Goal: Task Accomplishment & Management: Complete application form

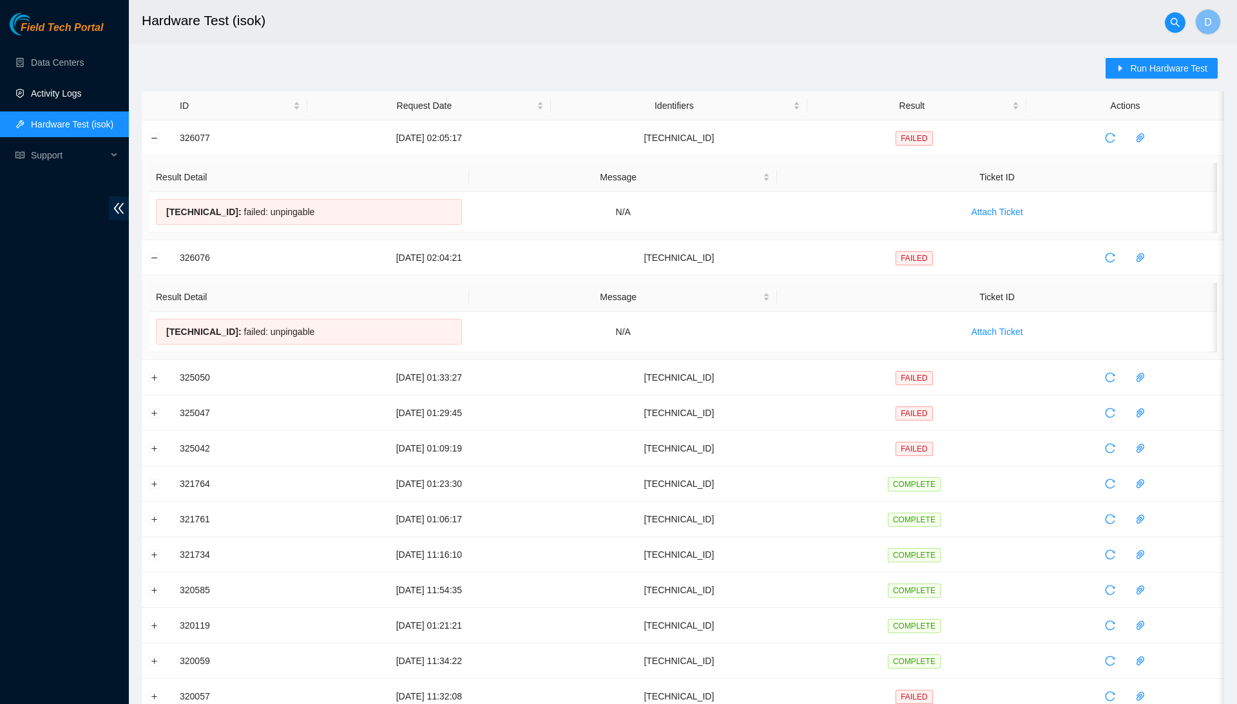
click at [65, 91] on link "Activity Logs" at bounding box center [56, 93] width 51 height 10
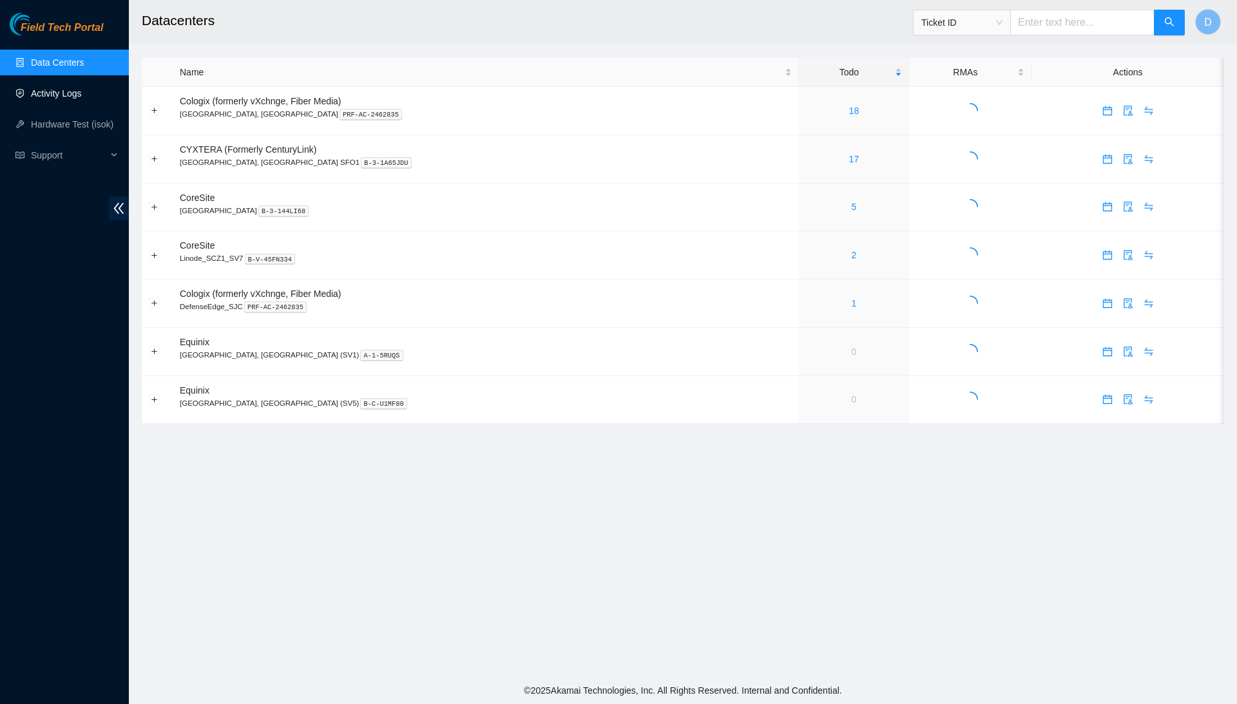
click at [81, 93] on link "Activity Logs" at bounding box center [56, 93] width 51 height 10
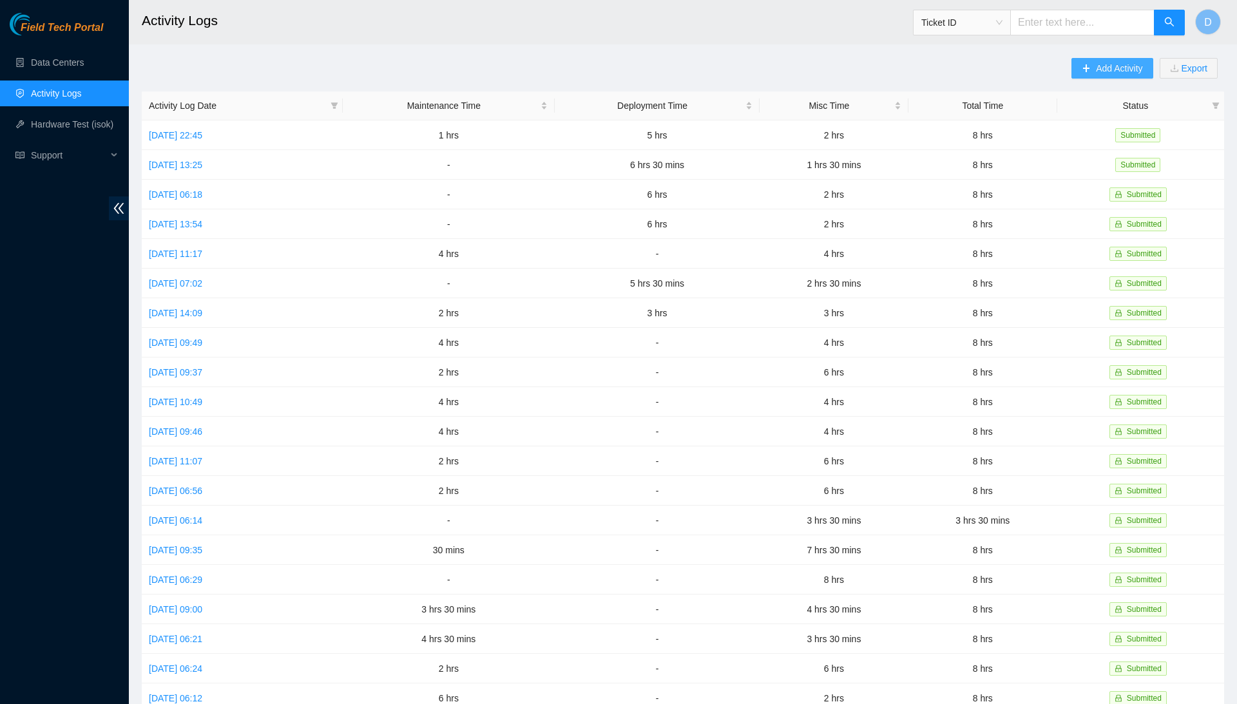
click at [1111, 63] on span "Add Activity" at bounding box center [1119, 68] width 46 height 14
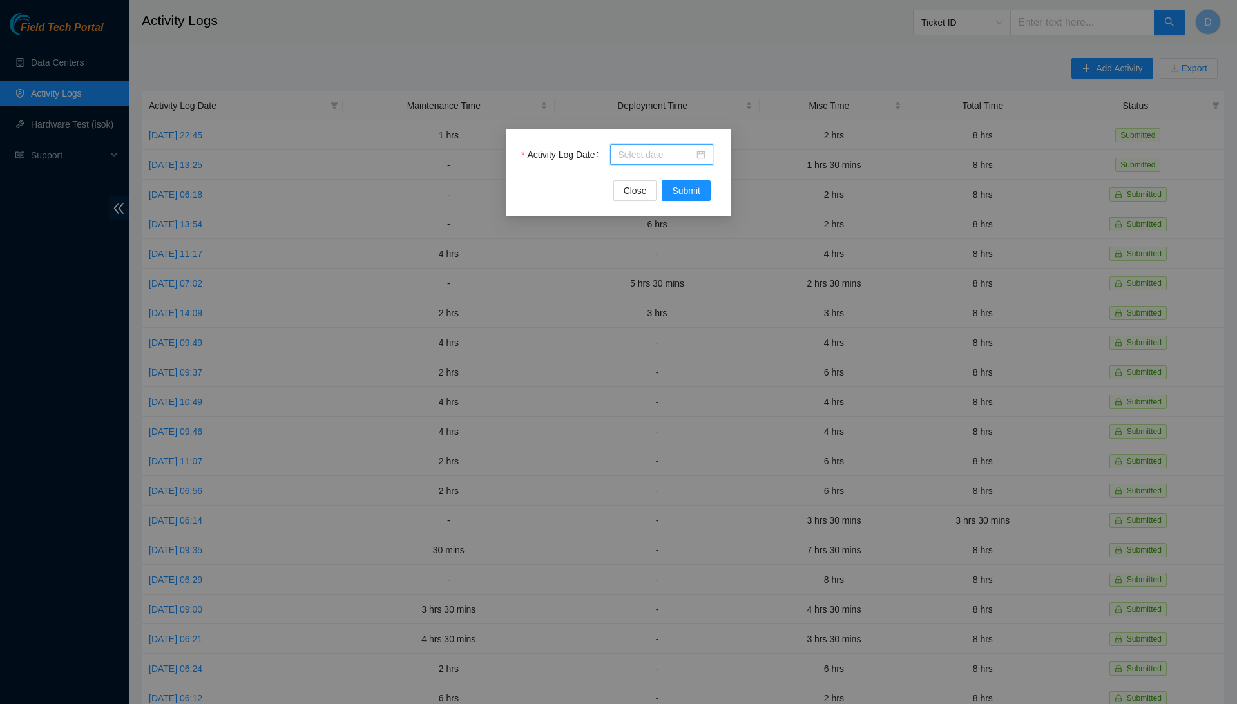
click at [656, 158] on input "Activity Log Date" at bounding box center [656, 155] width 76 height 14
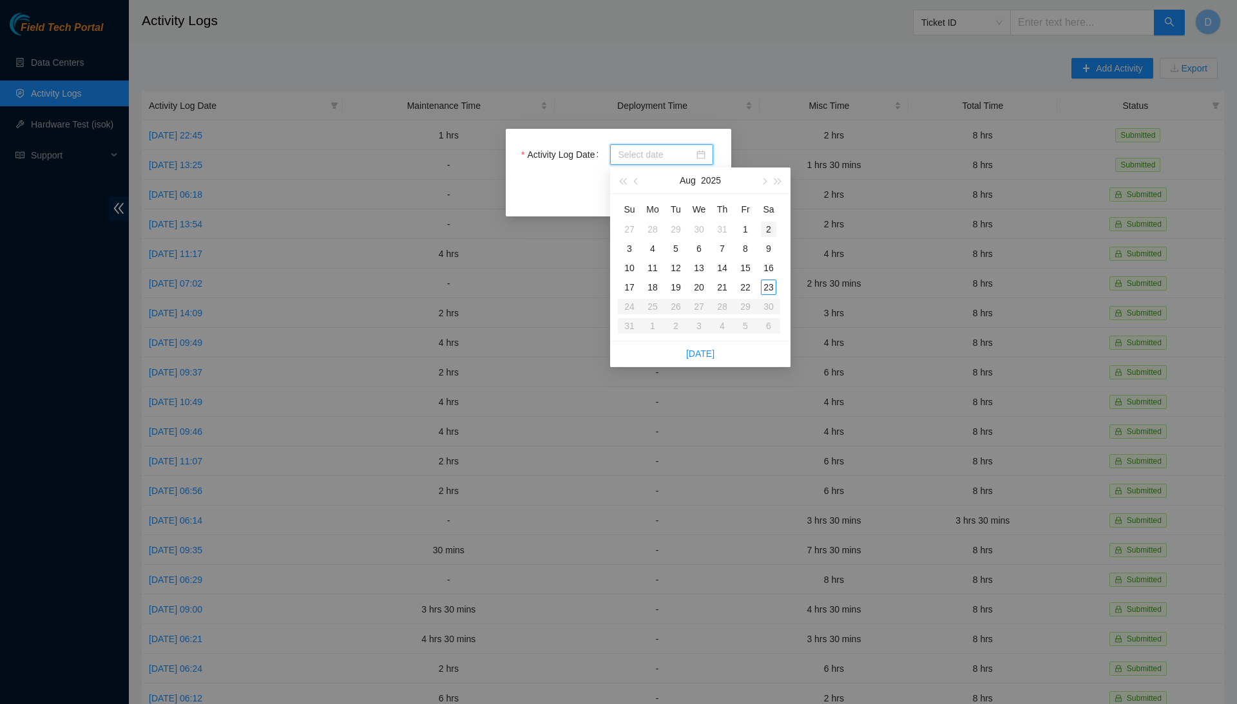
type input "2025-08-02"
type input "2025-08-01"
type input "2025-08-08"
type input "2025-08-16"
type input "2025-08-23"
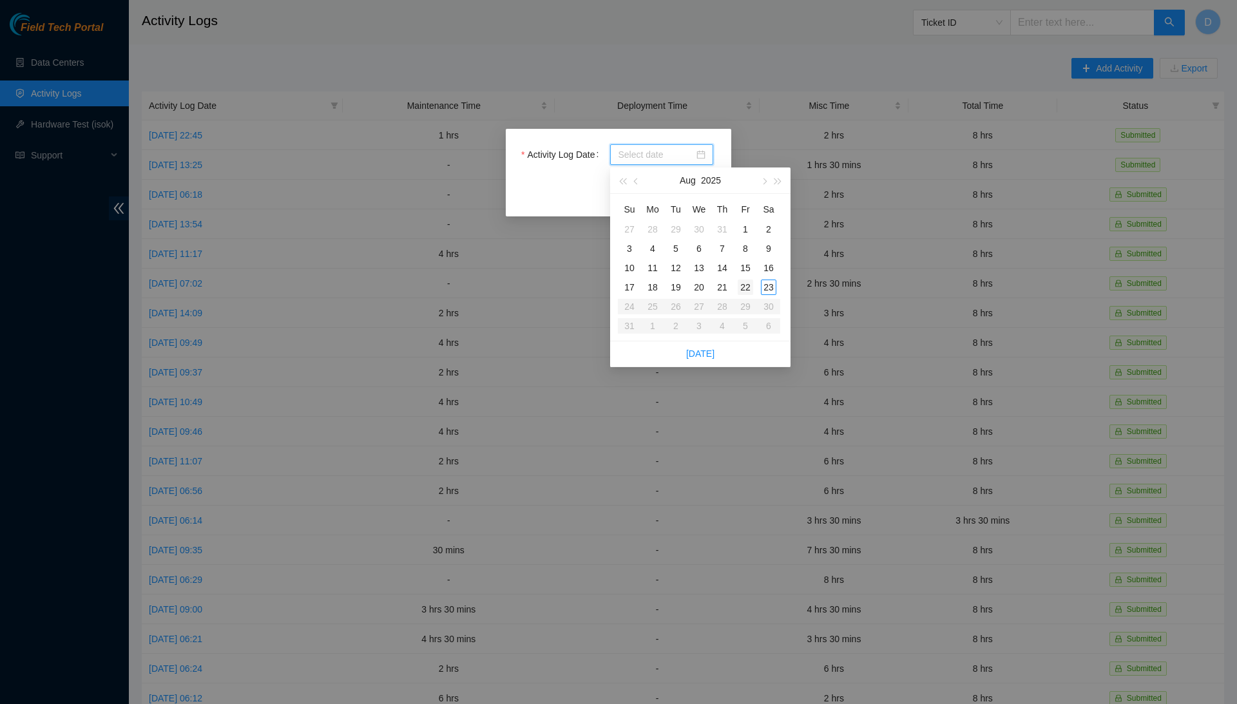
type input "2025-08-22"
click at [751, 285] on div "22" at bounding box center [745, 287] width 15 height 15
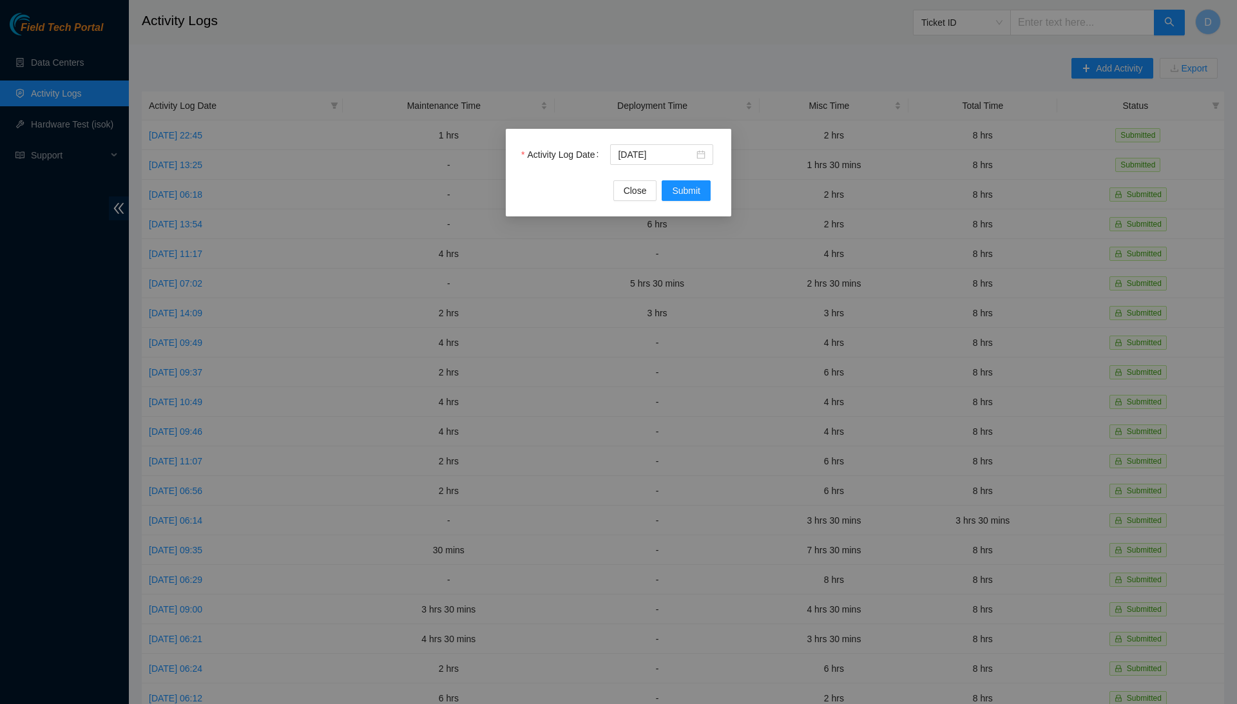
click at [683, 207] on div "Activity Log Date 2025-08-22 Close Submit" at bounding box center [619, 173] width 226 height 88
click at [691, 189] on span "Submit" at bounding box center [686, 191] width 28 height 14
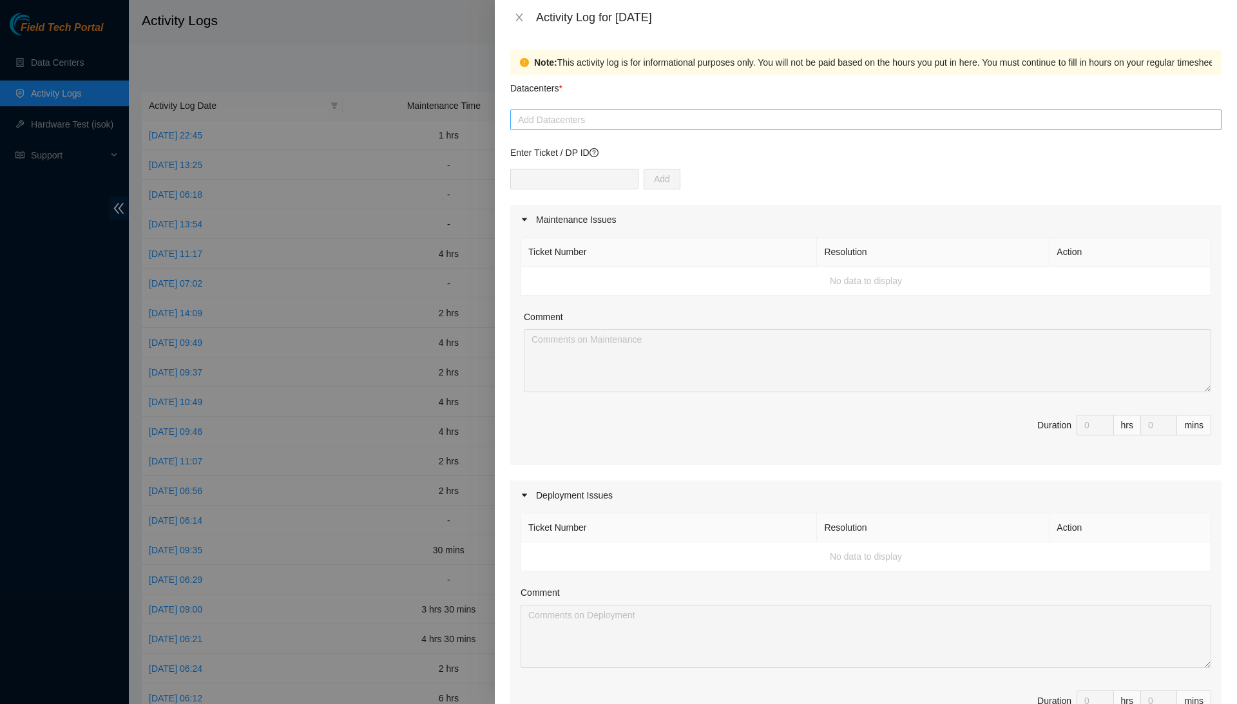
click at [619, 124] on div at bounding box center [866, 119] width 705 height 15
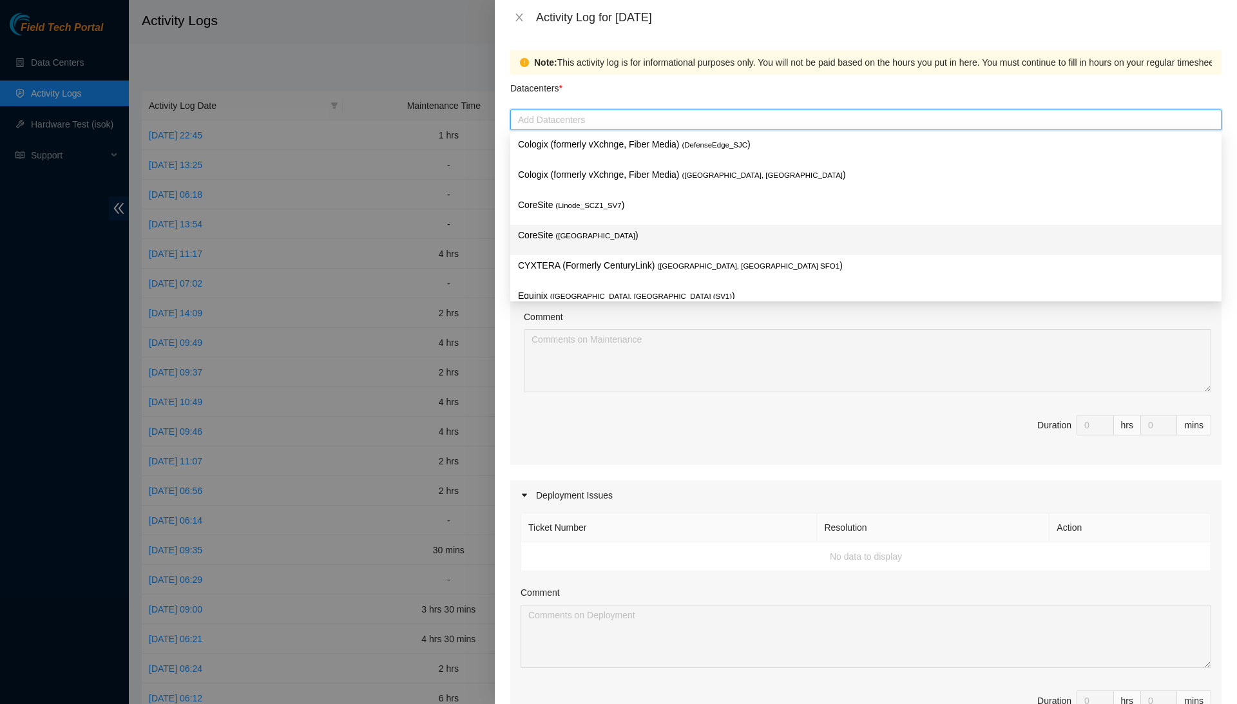
click at [642, 233] on p "CoreSite ( Santa Clara, CA SV4 )" at bounding box center [866, 235] width 696 height 15
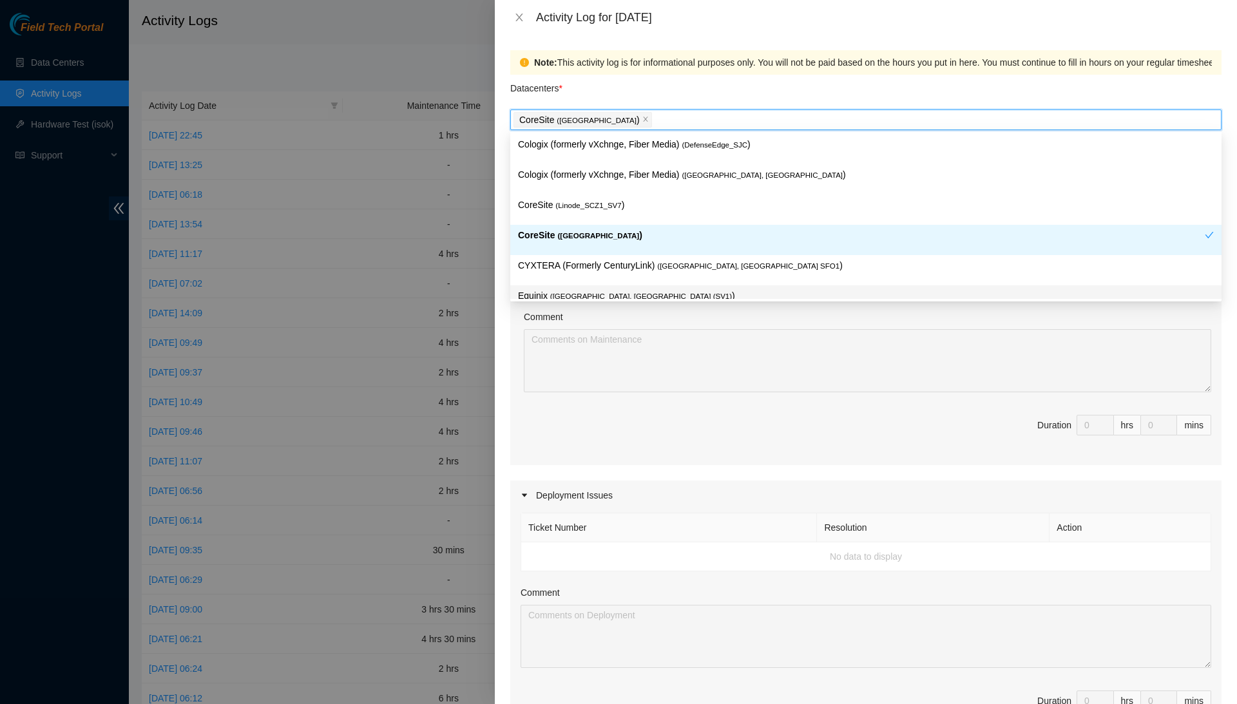
click at [637, 326] on div "Comment" at bounding box center [868, 319] width 688 height 19
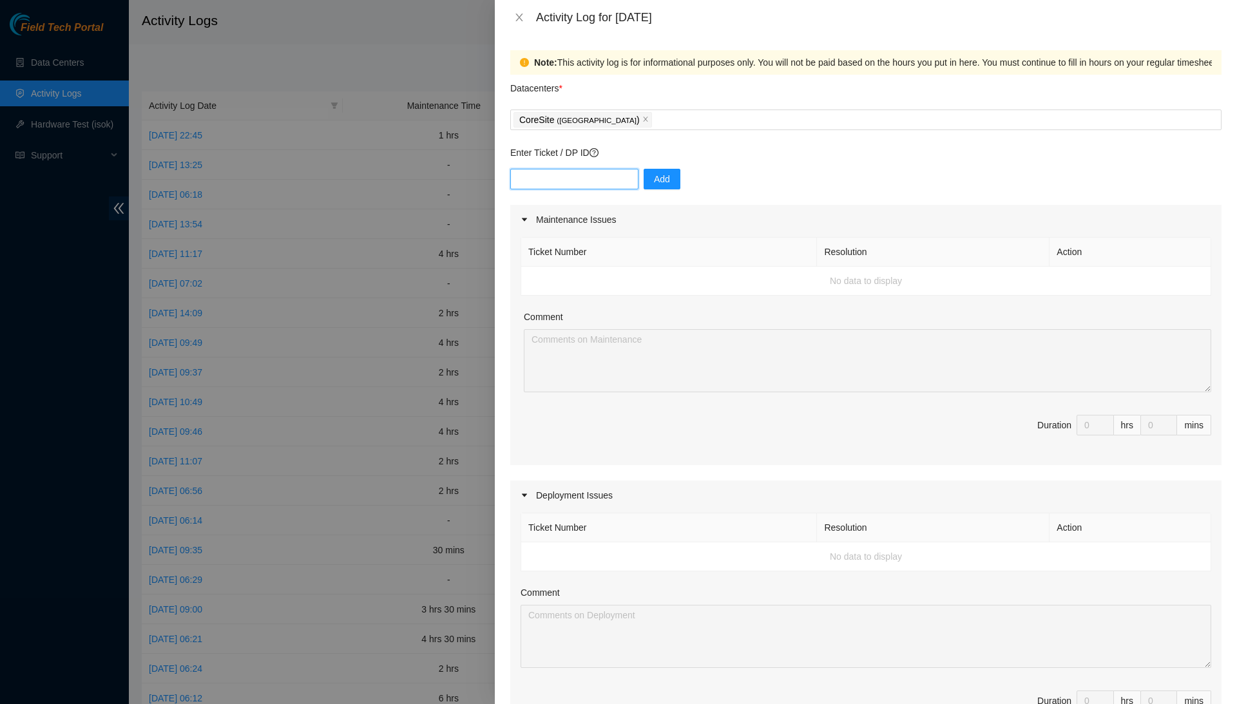
click at [626, 180] on input "text" at bounding box center [574, 179] width 128 height 21
type input "DP75331"
click at [680, 183] on button "Add" at bounding box center [662, 179] width 37 height 21
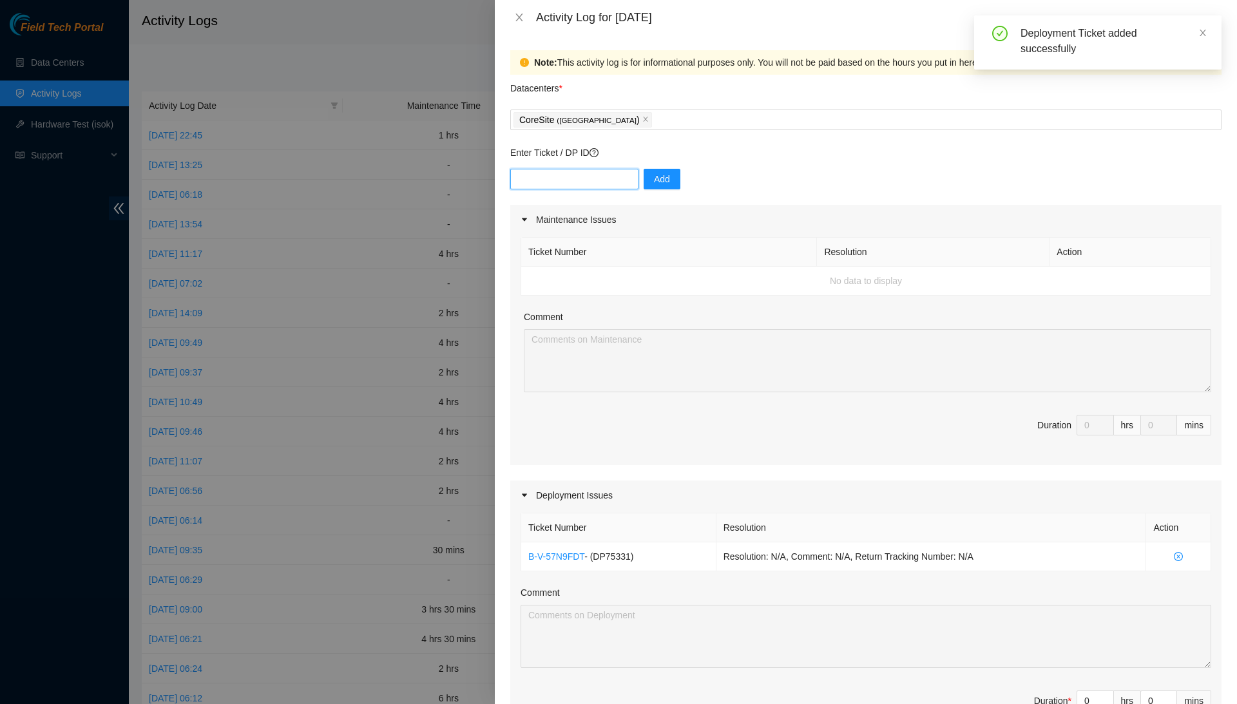
click at [628, 180] on input "text" at bounding box center [574, 179] width 128 height 21
paste input "DP78837,"
type input "DP78837"
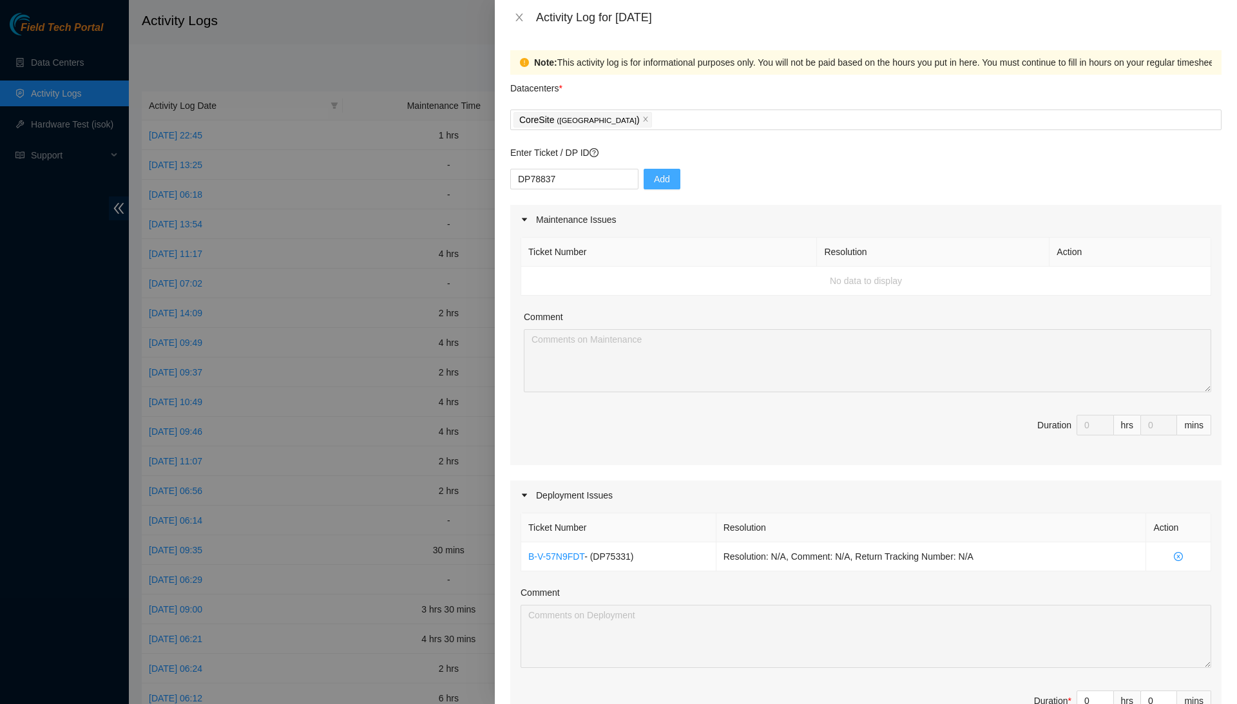
click at [664, 174] on span "Add" at bounding box center [662, 179] width 16 height 14
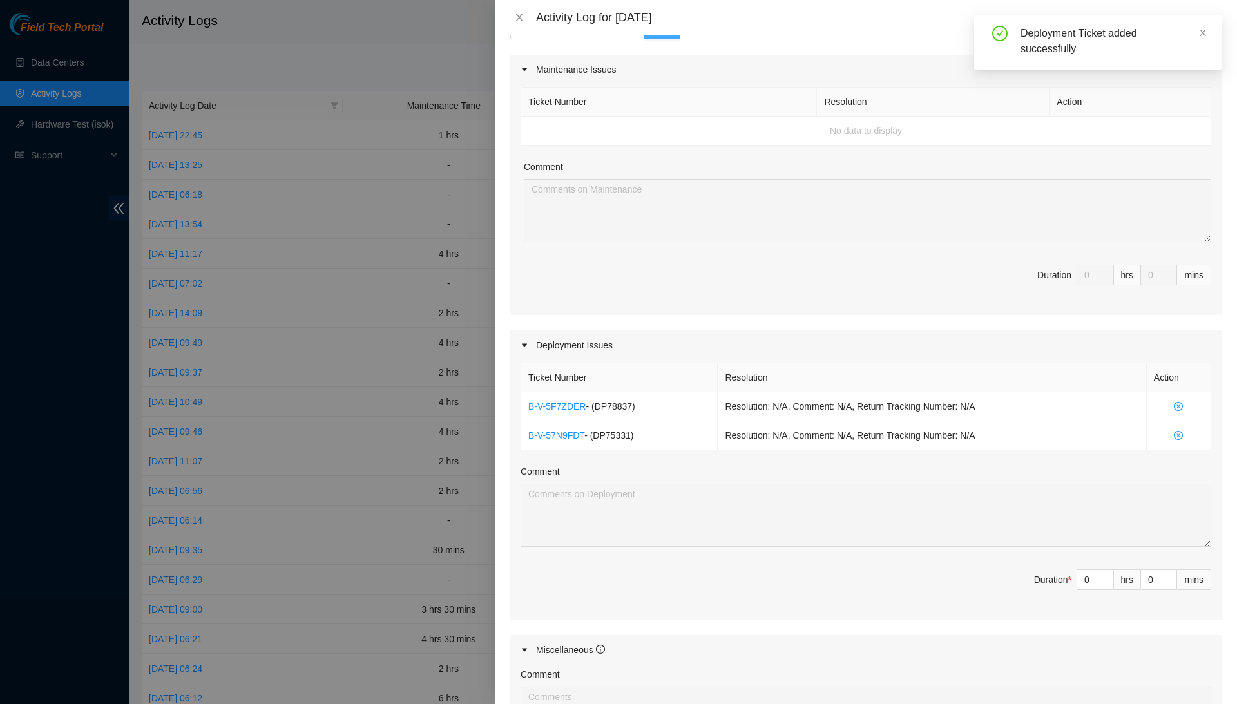
scroll to position [222, 0]
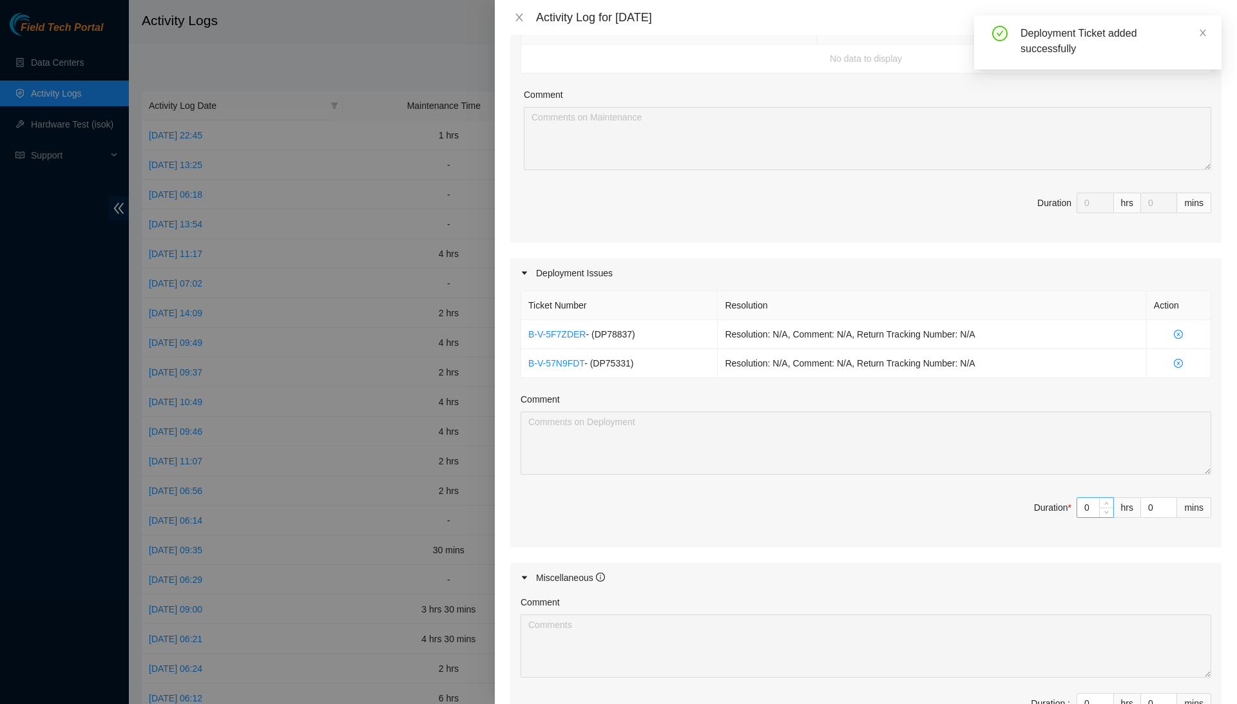
click at [1088, 501] on input "0" at bounding box center [1095, 507] width 36 height 19
type input "6"
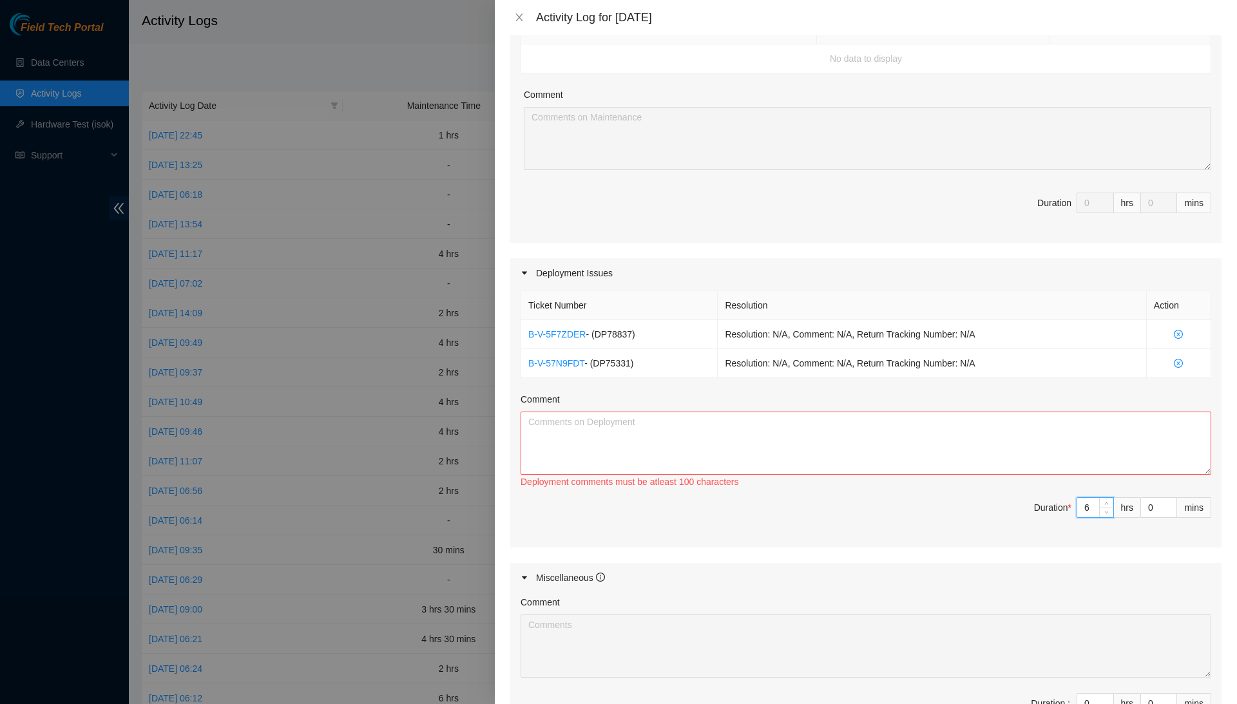
type input "6"
click at [1112, 445] on textarea "Comment" at bounding box center [866, 443] width 691 height 63
click at [1106, 466] on textarea "Comment" at bounding box center [866, 443] width 691 height 63
click at [558, 424] on textarea "Comment" at bounding box center [866, 443] width 691 height 63
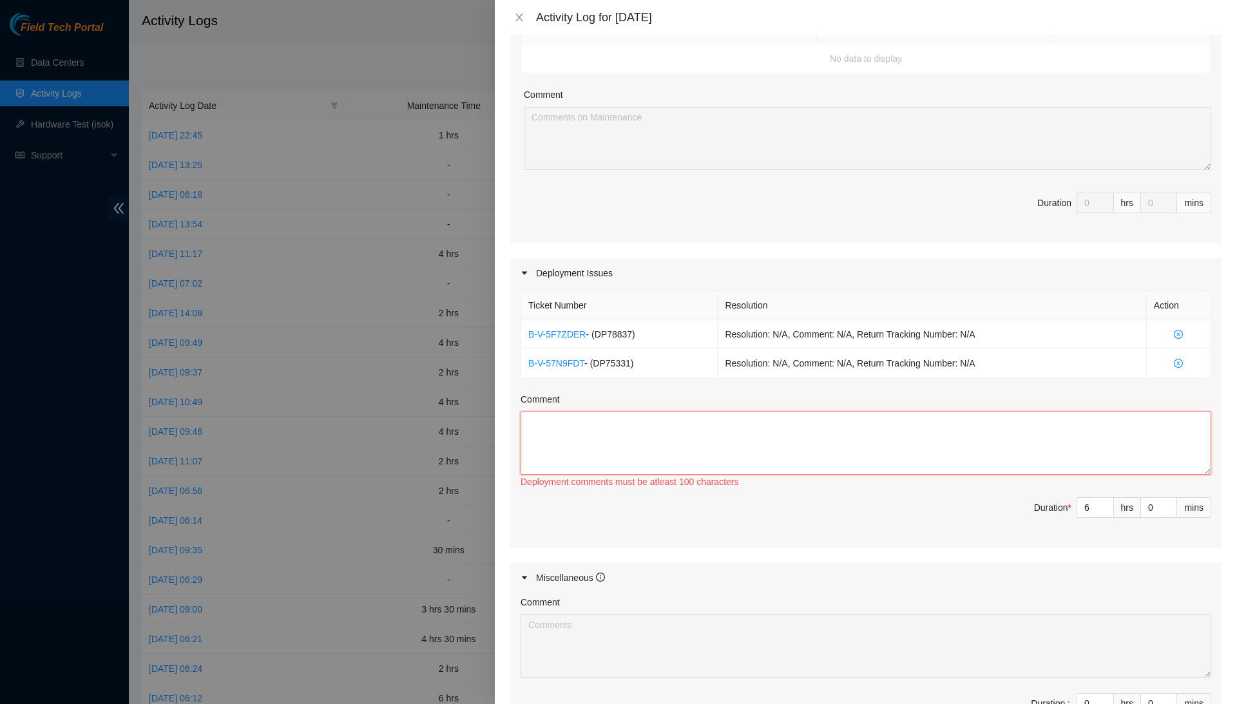
click at [558, 424] on textarea "Comment" at bounding box center [866, 443] width 691 height 63
type textarea "F"
click at [743, 416] on textarea "For DP75331, we finished up all the missing" at bounding box center [866, 443] width 691 height 63
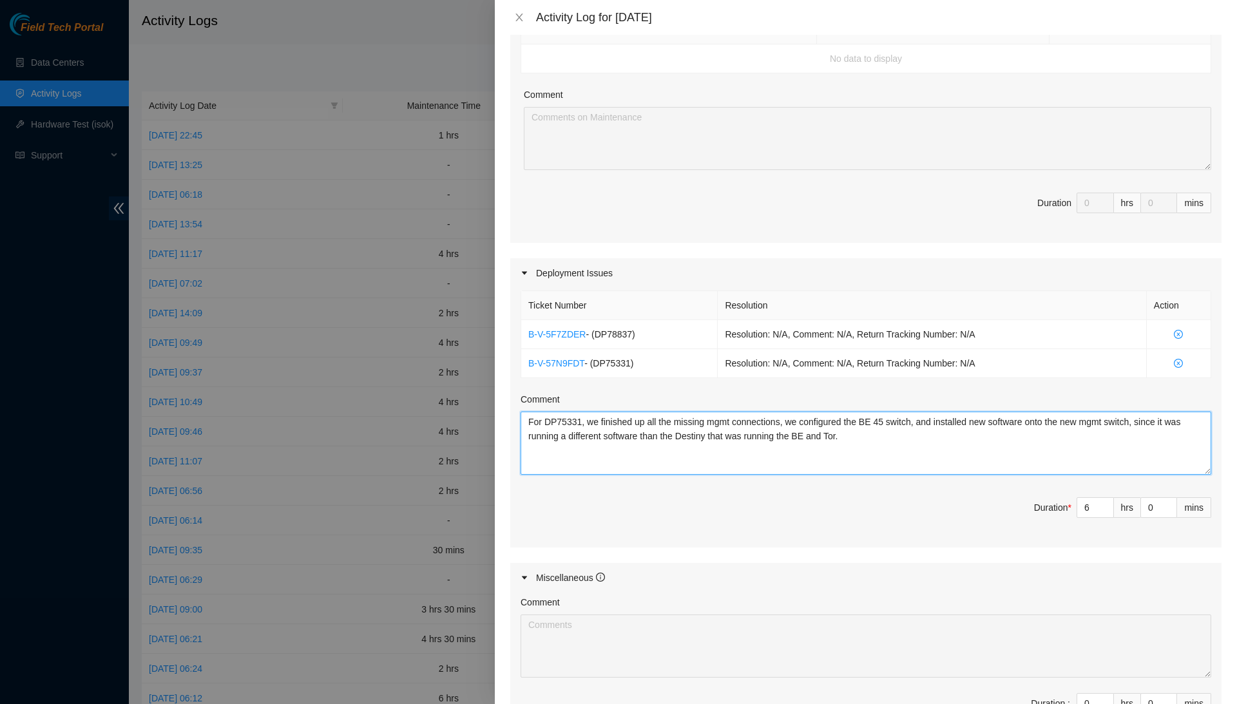
click at [932, 433] on textarea "For DP75331, we finished up all the missing mgmt connections, we configured the…" at bounding box center [866, 443] width 691 height 63
click at [1060, 432] on textarea "For DP75331, we completed all the missing management connections, configured th…" at bounding box center [866, 443] width 691 height 63
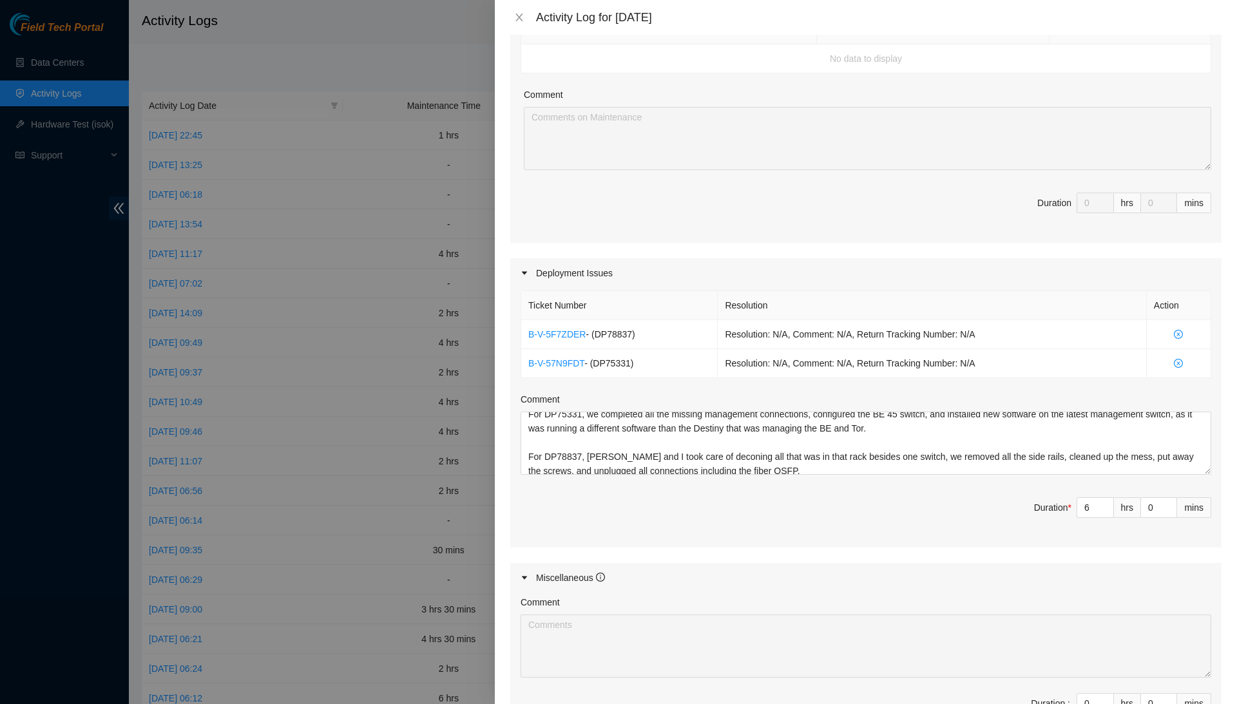
click at [731, 488] on div "Ticket Number Resolution Action B-V-5F7ZDER - ( DP78837 ) Resolution: N/A, Comm…" at bounding box center [865, 418] width 711 height 260
click at [823, 461] on textarea "For DP75331, we completed all the missing management connections, configured th…" at bounding box center [866, 443] width 691 height 63
click at [835, 465] on textarea "For DP75331, we completed all the missing management connections, configured th…" at bounding box center [866, 443] width 691 height 63
click at [932, 468] on textarea "For DP75331, we completed all the missing management connections, configured th…" at bounding box center [866, 443] width 691 height 63
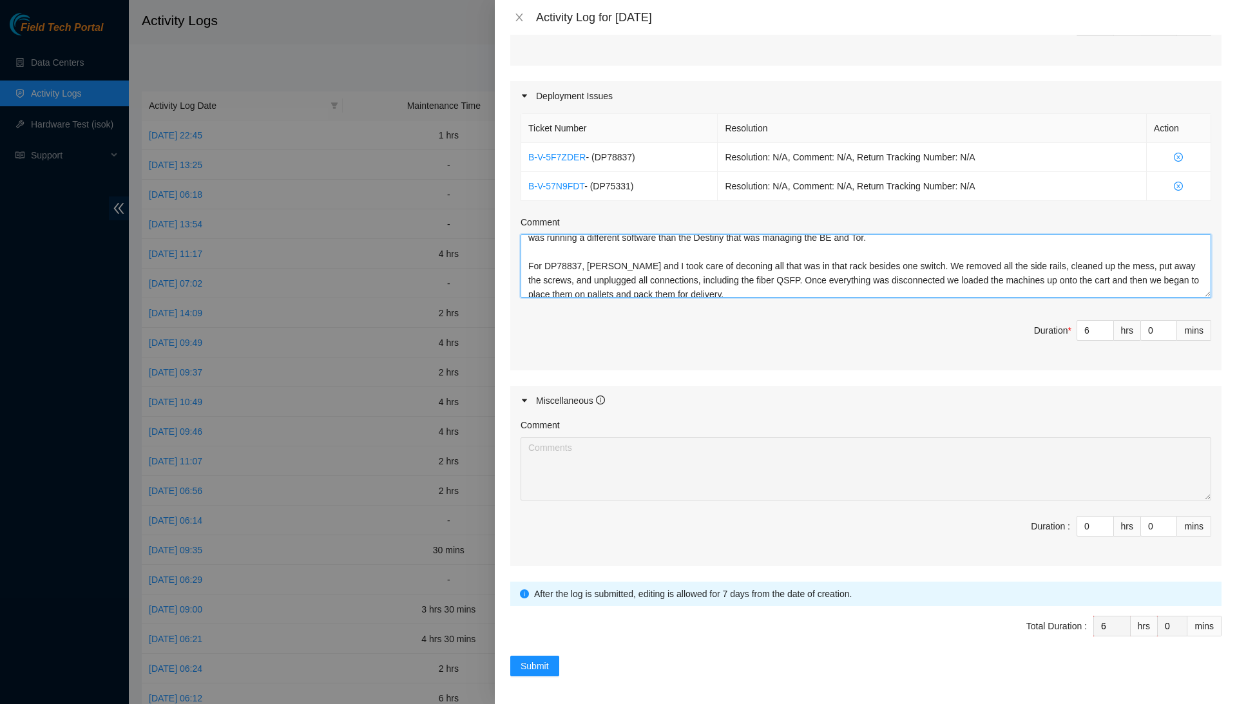
scroll to position [398, 0]
type textarea "For DP75331, we completed all the missing management connections, configured th…"
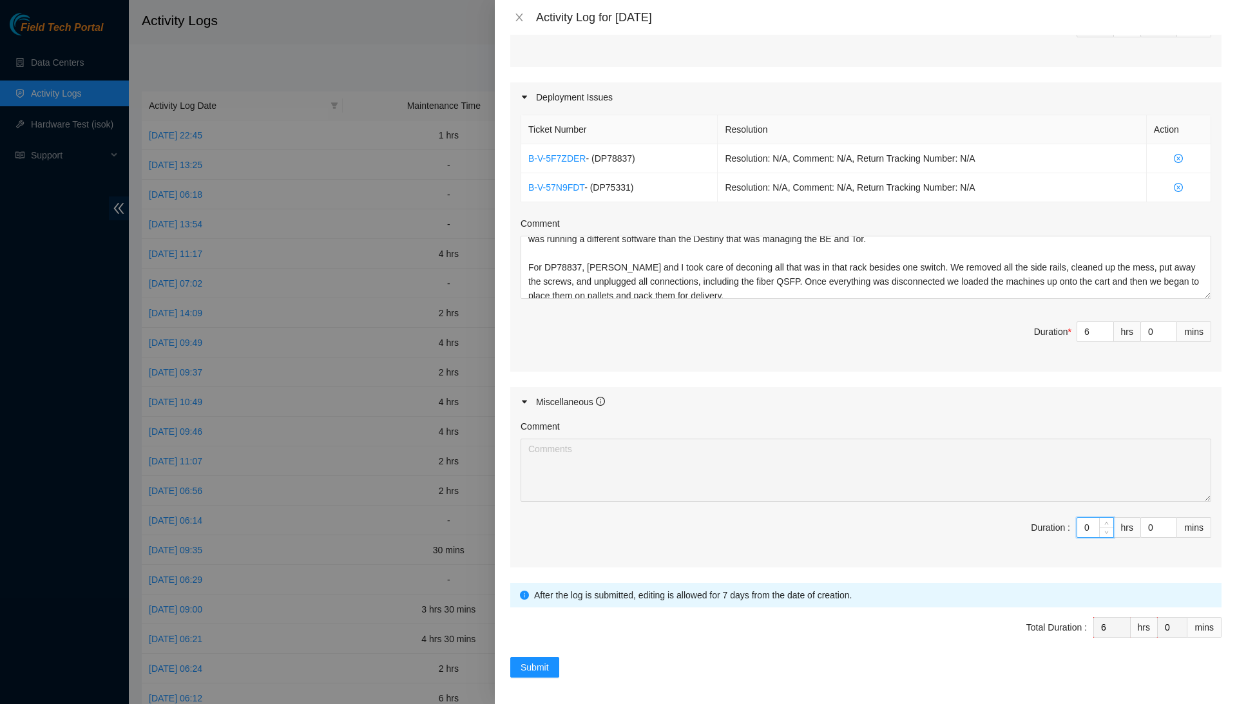
click at [1091, 527] on input "0" at bounding box center [1095, 527] width 36 height 19
type input "2"
type input "8"
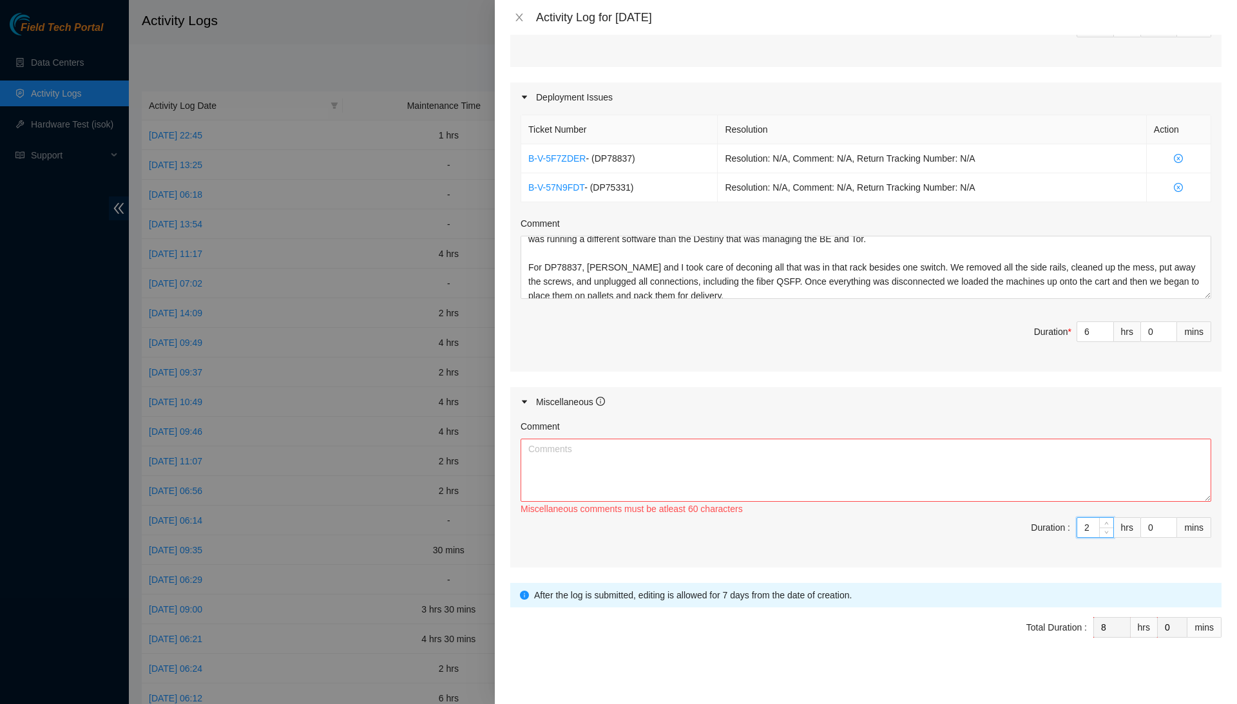
type input "2"
click at [1115, 448] on textarea "Comment" at bounding box center [866, 470] width 691 height 63
click at [566, 443] on textarea "Planning out for what was to be done" at bounding box center [866, 470] width 691 height 63
click at [714, 439] on textarea "Planned out for what was to be done" at bounding box center [866, 470] width 691 height 63
click at [661, 444] on textarea "Planned out for what was to be done" at bounding box center [866, 470] width 691 height 63
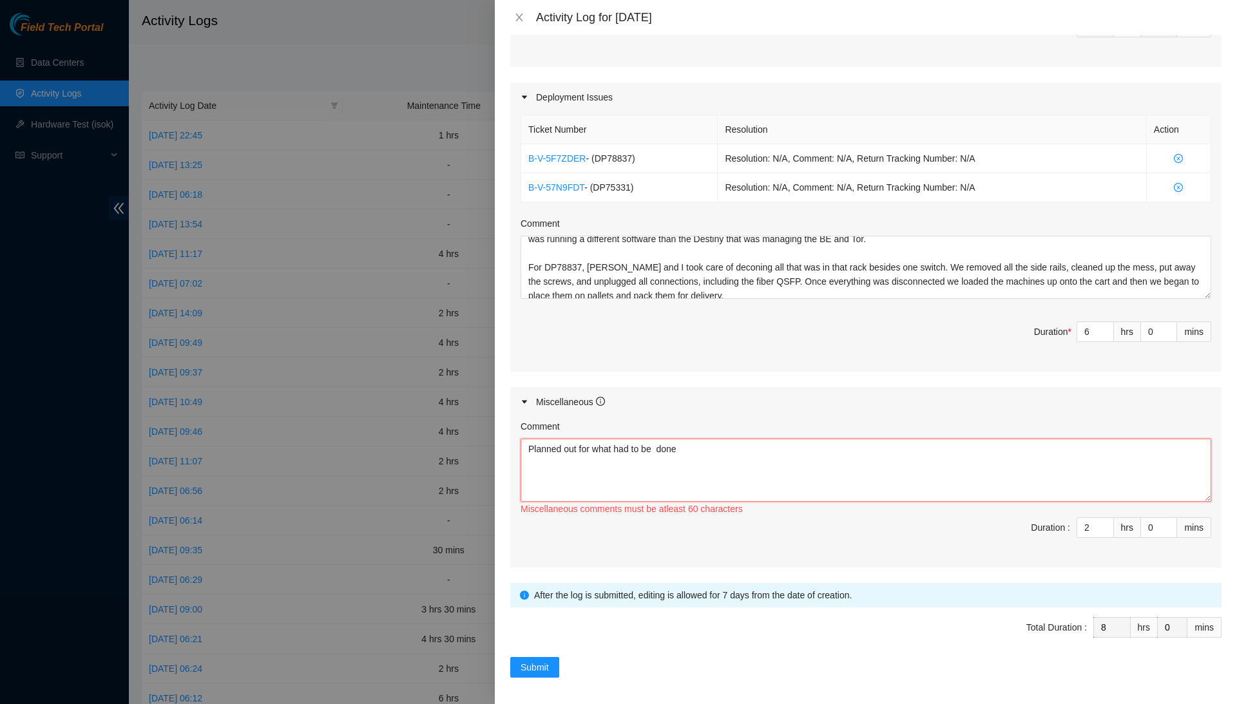
click at [697, 441] on textarea "Planned out for what had to be done" at bounding box center [866, 470] width 691 height 63
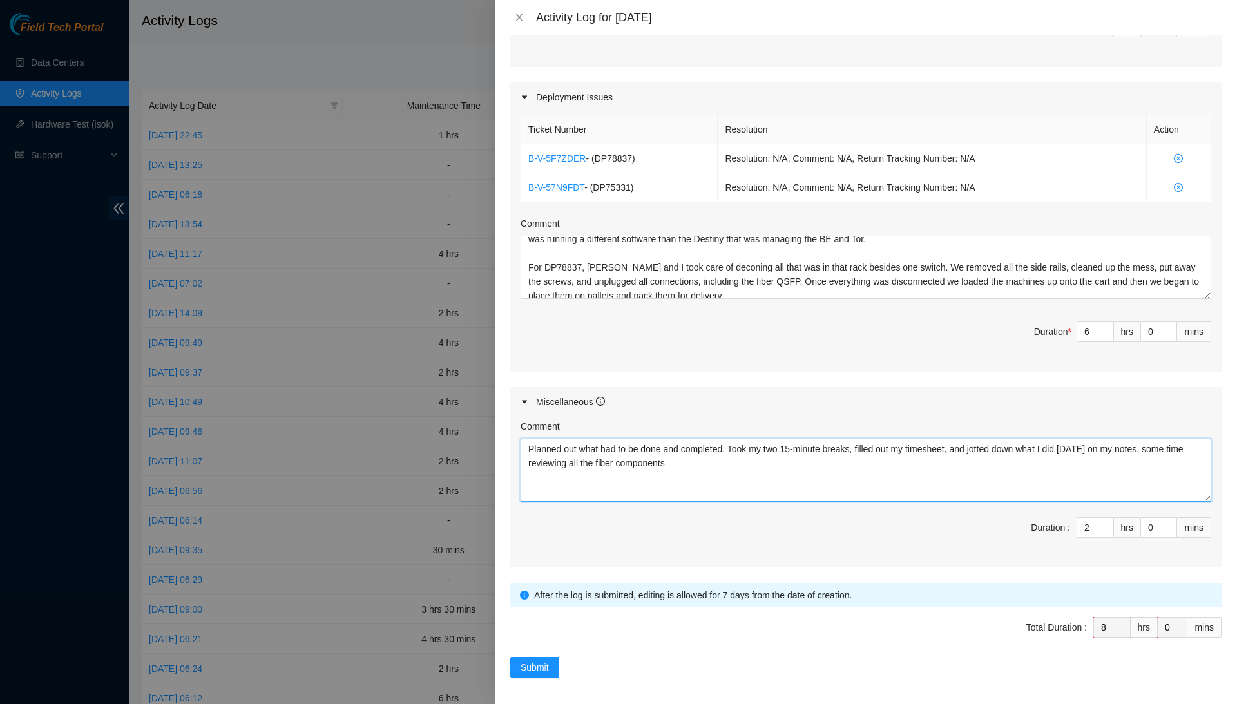
click at [798, 459] on textarea "Planned out what had to be done and completed. Took my two 15-minute breaks, fi…" at bounding box center [866, 470] width 691 height 63
click at [1088, 459] on textarea "Planned out what had to be done and completed. Took my two 15-minute breaks, fi…" at bounding box center [866, 470] width 691 height 63
click at [575, 460] on textarea "Planned out what had to be done and completed. Took my two 15-minute breaks, fi…" at bounding box center [866, 470] width 691 height 63
click at [553, 455] on textarea "Planned out what had to be done and completed. Took my two 15-minute breaks, fi…" at bounding box center [866, 470] width 691 height 63
click at [715, 496] on textarea "Planned out what had to be done and completed. Took my two 15-minute breaks, fi…" at bounding box center [866, 470] width 691 height 63
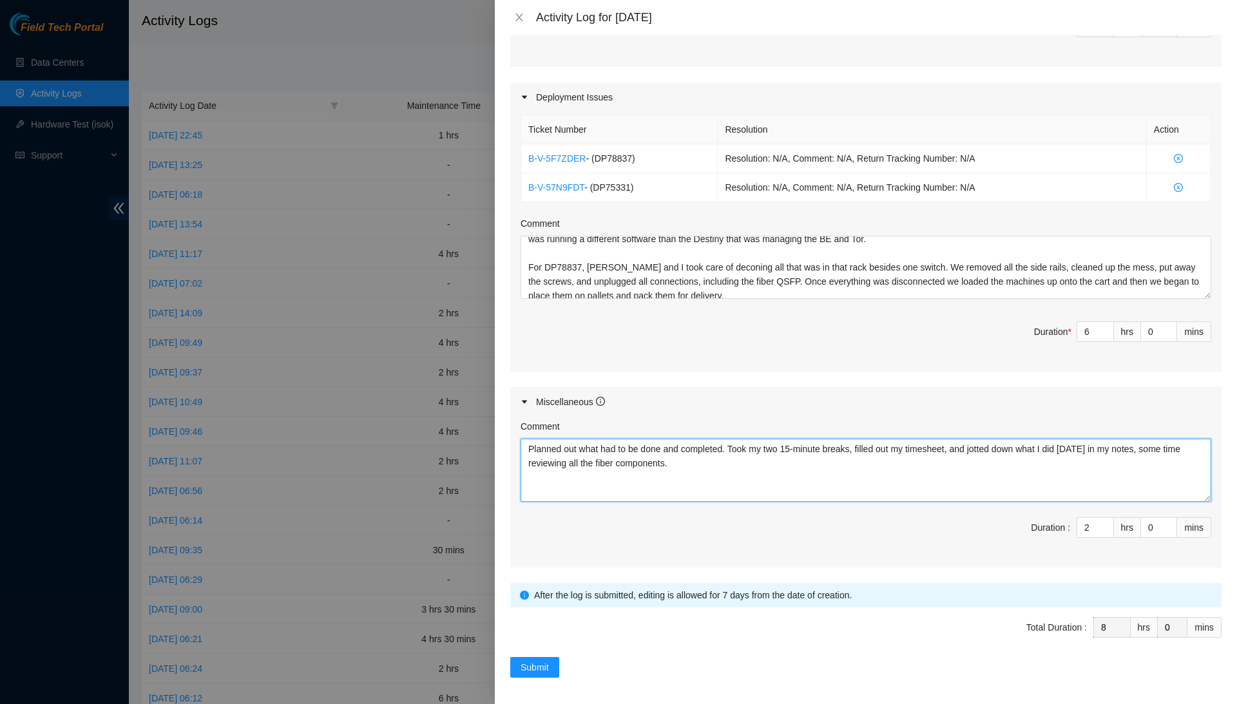
click at [528, 459] on textarea "Planned out what had to be done and completed. Took my two 15-minute breaks, fi…" at bounding box center [866, 470] width 691 height 63
click at [813, 461] on textarea "Planned out what had to be done and completed. Took my two 15-minute breaks, fi…" at bounding box center [866, 470] width 691 height 63
type textarea "Planned out what had to be done and completed. Took my two 15-minute breaks, fi…"
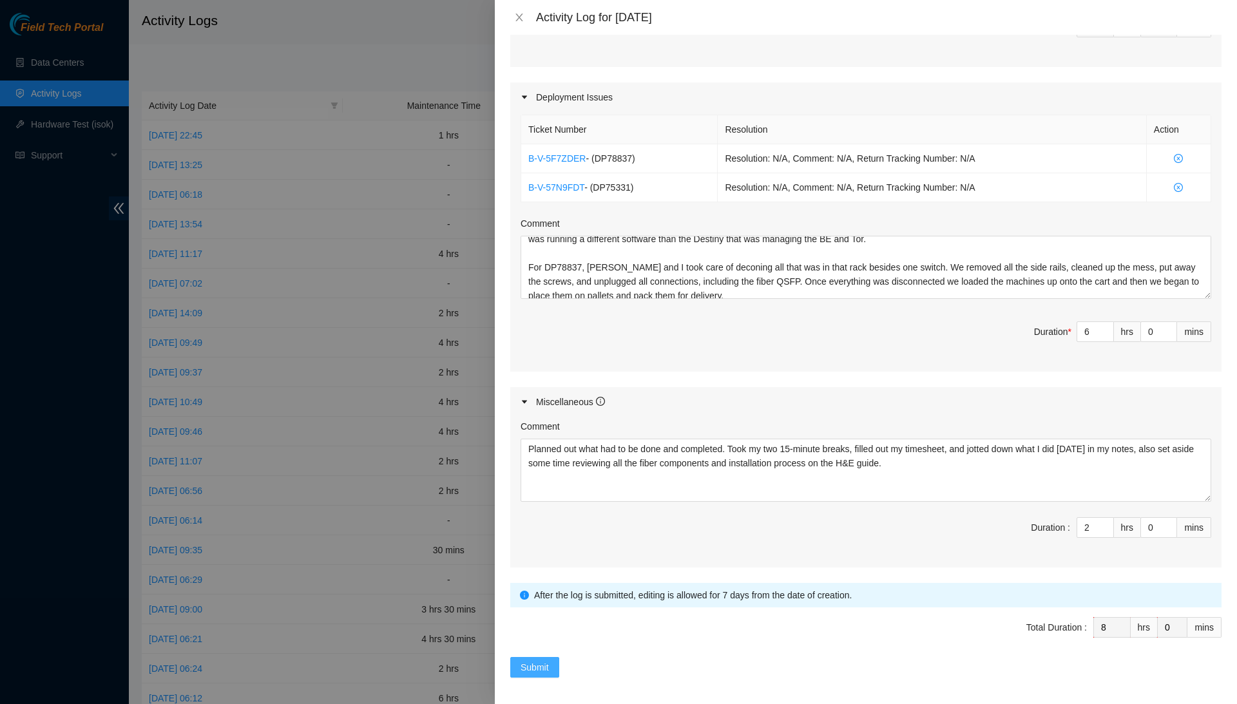
click at [546, 666] on span "Submit" at bounding box center [535, 667] width 28 height 14
